Goal: Complete application form

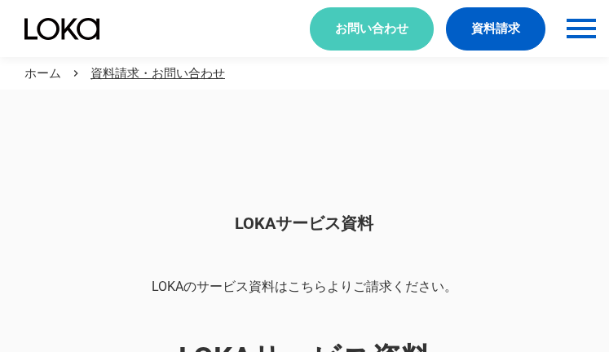
scroll to position [1369, 0]
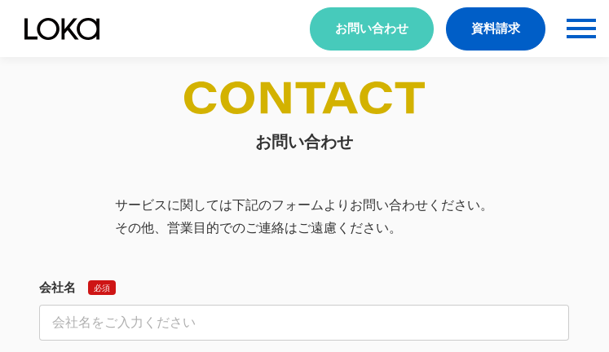
select select "その他"
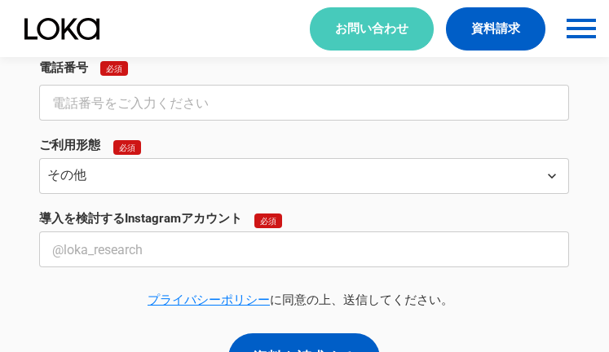
select select "その他"
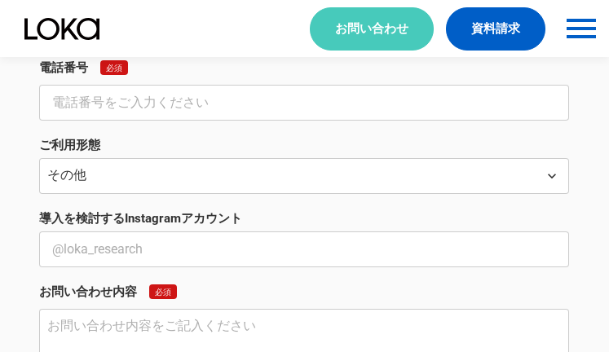
scroll to position [604, 0]
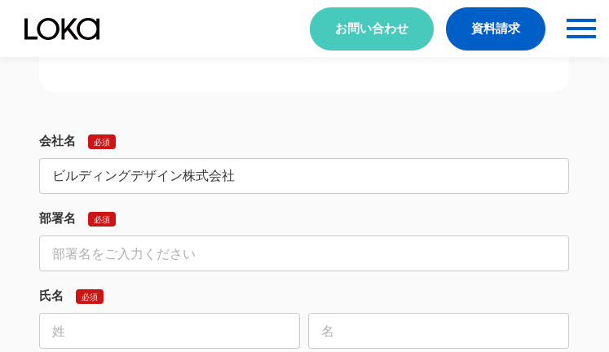
type input "ビルディングデザイン株式会社"
type input "PM部"
type input "[PERSON_NAME]"
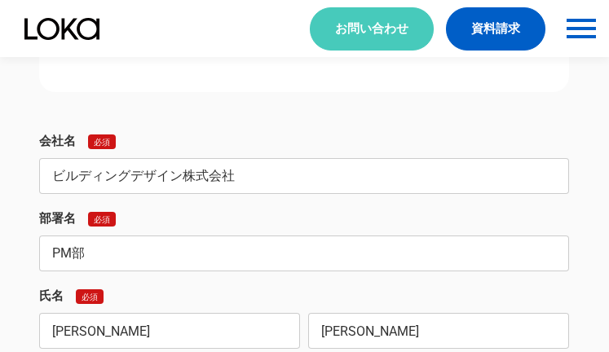
type input "[PERSON_NAME]"
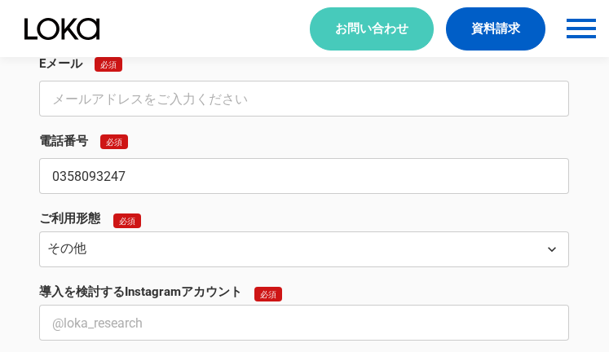
type input "0358093247"
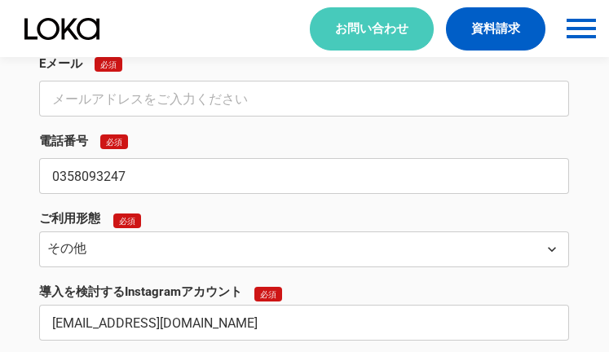
type input "[EMAIL_ADDRESS][DOMAIN_NAME]"
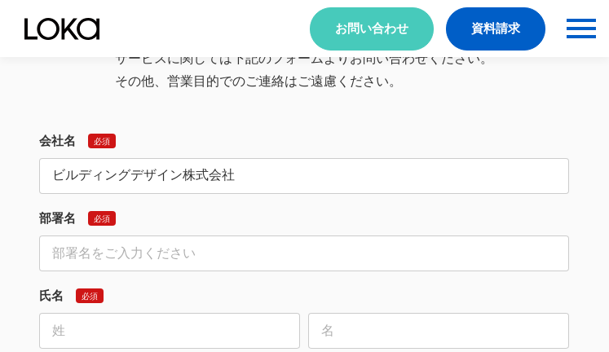
type input "ビルディングデザイン株式会社"
type input "PM部"
type input "[PERSON_NAME]"
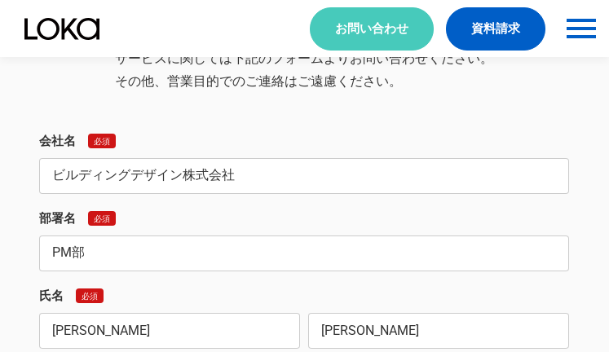
type input "[PERSON_NAME]"
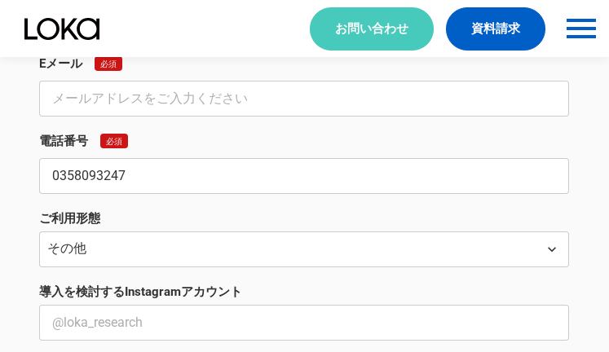
type input "0358093247"
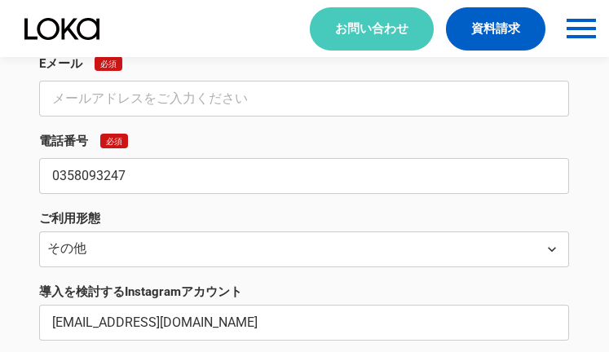
type input "[EMAIL_ADDRESS][DOMAIN_NAME]"
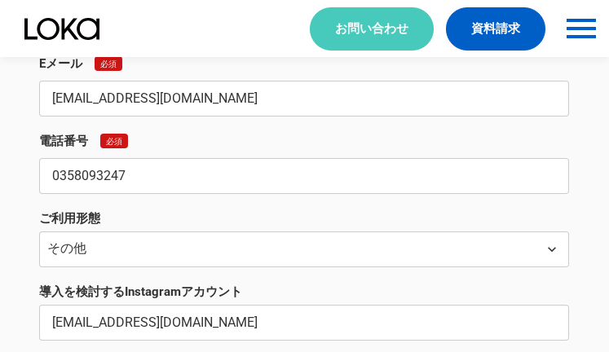
type input "[EMAIL_ADDRESS][DOMAIN_NAME]"
type textarea "＼lore・ipsumdolo／ 「sitametconse・adipiscingelitseddoe」 「temporincididuntutlaboree…"
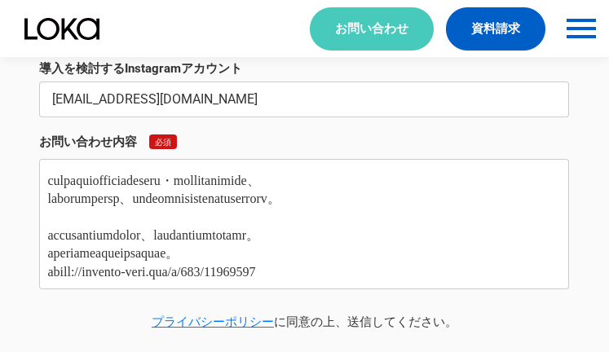
scroll to position [0, 0]
